Goal: Task Accomplishment & Management: Manage account settings

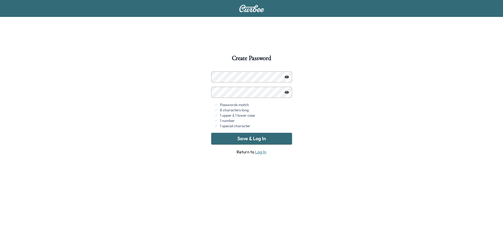
click at [259, 141] on button "Save & Log In" at bounding box center [251, 139] width 81 height 12
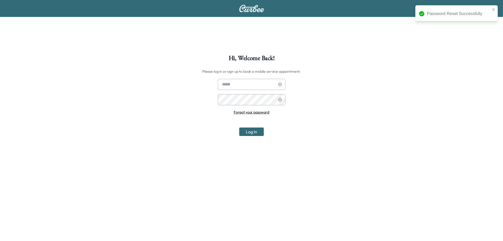
click at [231, 84] on input "text" at bounding box center [252, 84] width 68 height 11
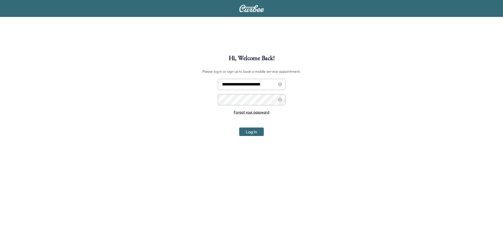
click at [239, 127] on button "Log In" at bounding box center [251, 131] width 25 height 8
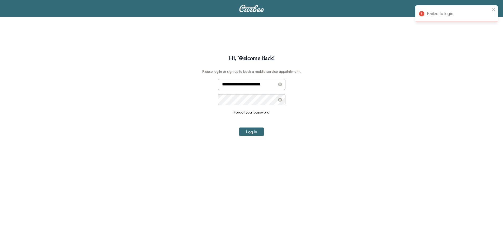
click at [255, 131] on button "Log In" at bounding box center [251, 131] width 25 height 8
click at [240, 86] on input "**********" at bounding box center [252, 84] width 68 height 11
type input "**********"
click at [254, 134] on button "Log In" at bounding box center [251, 131] width 25 height 8
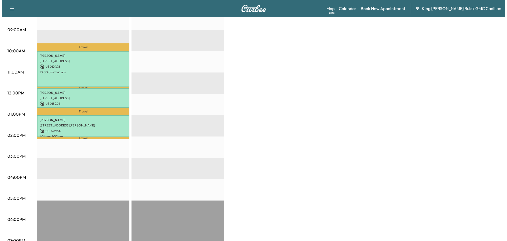
scroll to position [159, 0]
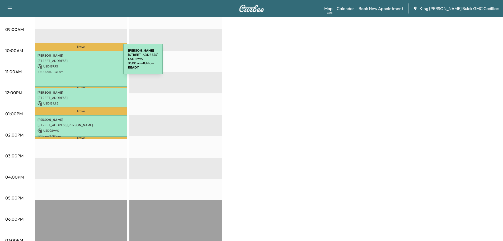
click at [84, 62] on div "[PERSON_NAME] [STREET_ADDRESS][PERSON_NAME] USD 129.95 10:00 am - 11:41 am" at bounding box center [81, 69] width 92 height 36
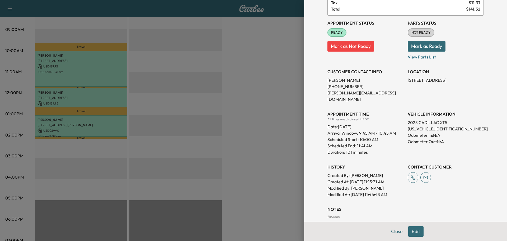
scroll to position [75, 0]
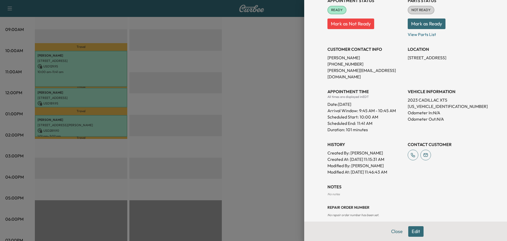
click at [225, 102] on div at bounding box center [253, 120] width 507 height 241
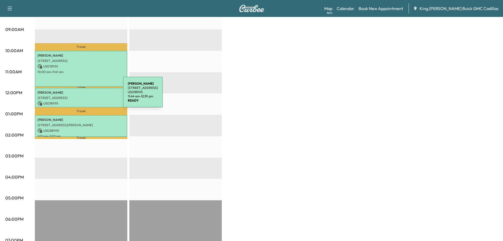
click at [83, 96] on p "[STREET_ADDRESS]" at bounding box center [81, 98] width 87 height 4
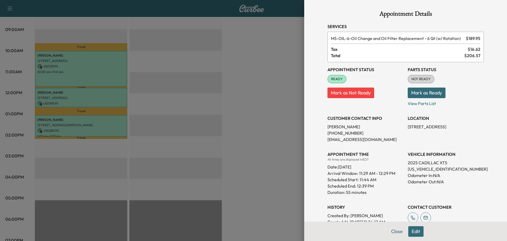
drag, startPoint x: 81, startPoint y: 129, endPoint x: 81, endPoint y: 126, distance: 3.2
click at [81, 128] on div at bounding box center [253, 120] width 507 height 241
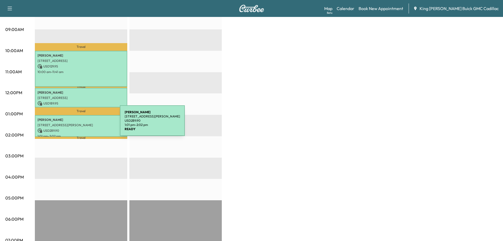
click at [80, 124] on p "[STREET_ADDRESS][PERSON_NAME]" at bounding box center [81, 125] width 87 height 4
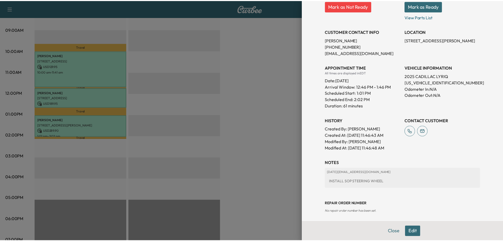
scroll to position [95, 0]
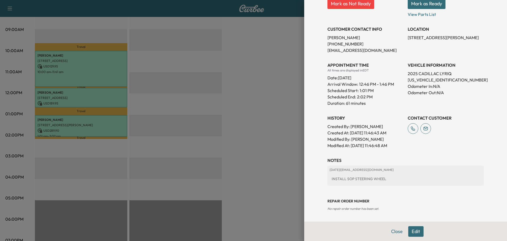
click at [256, 112] on div at bounding box center [253, 120] width 507 height 241
